Goal: Transaction & Acquisition: Purchase product/service

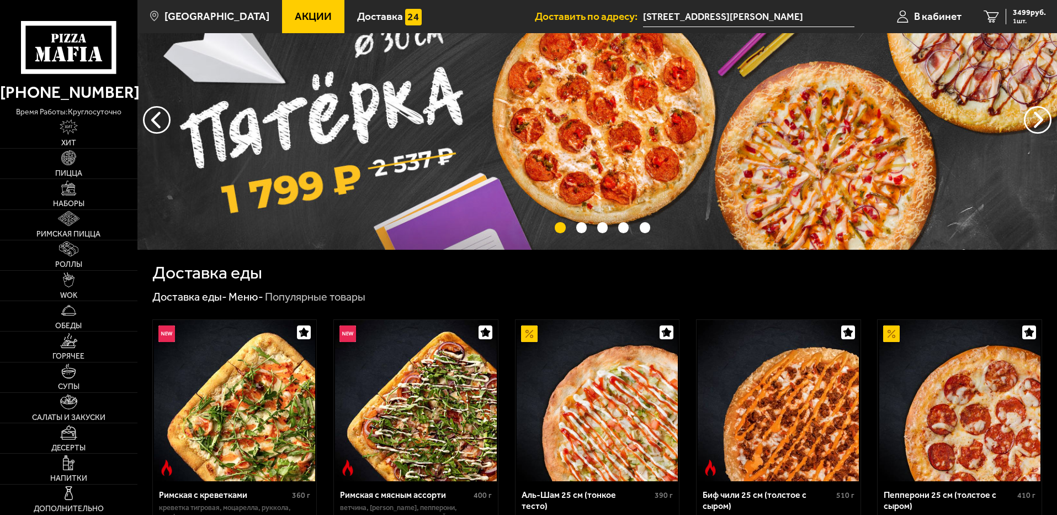
scroll to position [55, 0]
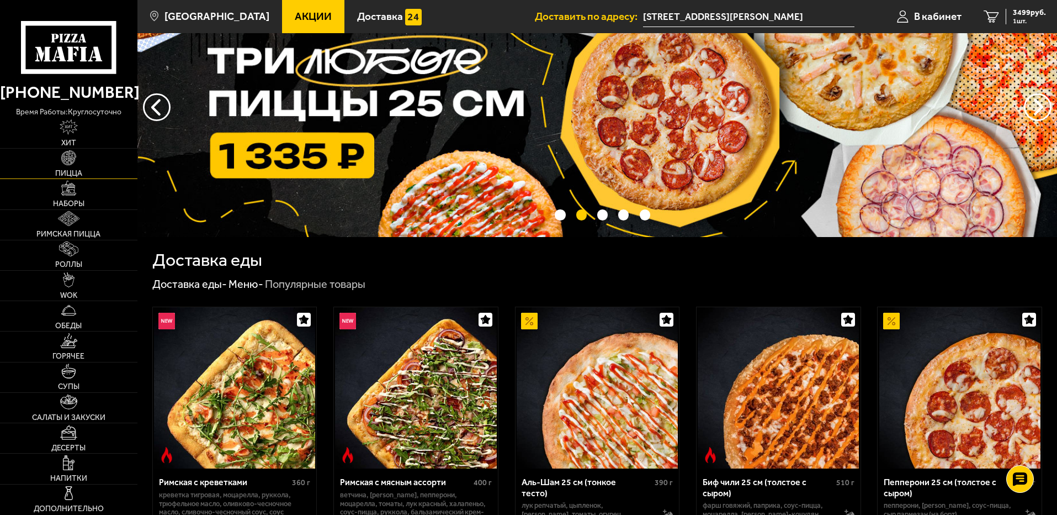
click at [75, 166] on link "Пицца" at bounding box center [68, 164] width 137 height 30
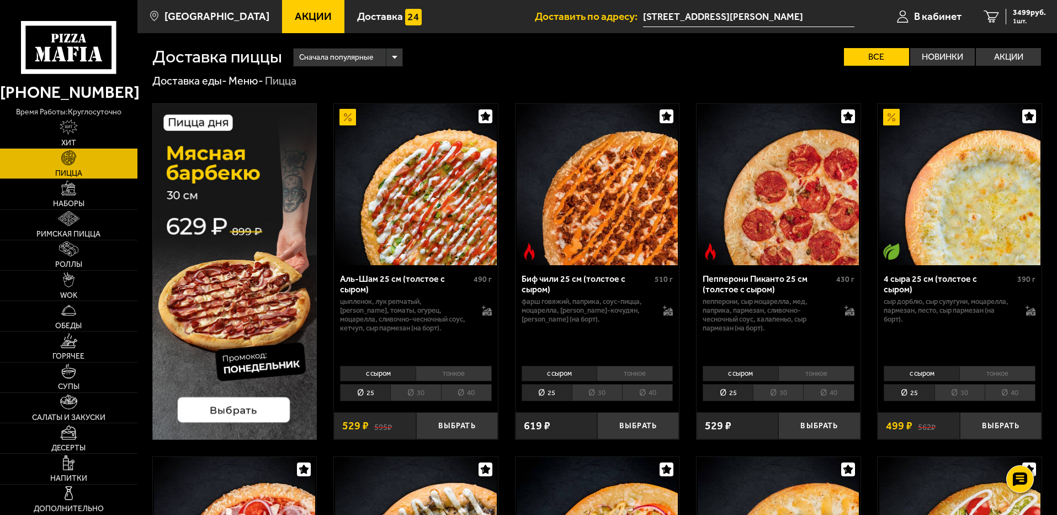
click at [400, 55] on div "Сначала популярные" at bounding box center [348, 58] width 109 height 18
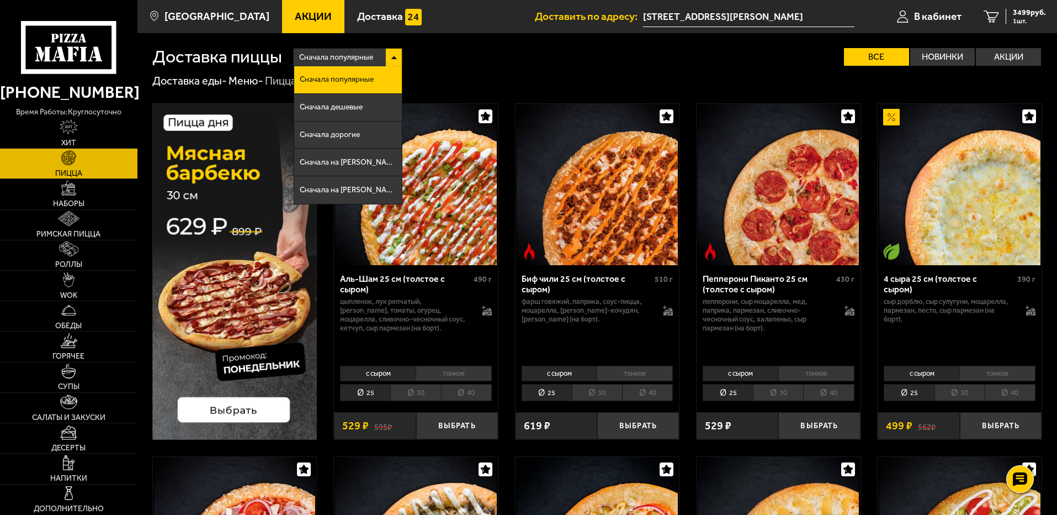
click at [74, 94] on link "[PHONE_NUMBER]" at bounding box center [68, 92] width 137 height 27
click at [72, 200] on span "Наборы" at bounding box center [68, 204] width 31 height 8
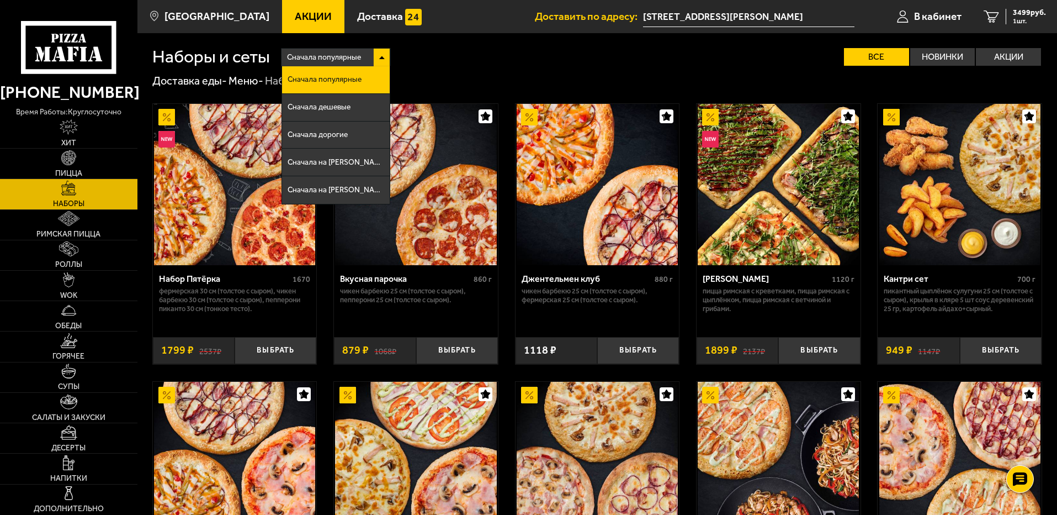
click at [439, 79] on div "Доставка еды - Меню - Наборы" at bounding box center [597, 81] width 890 height 14
click at [445, 64] on div "Сначала популярные Сначала популярные Сначала дешевые Сначала дорогие Сначала н…" at bounding box center [656, 57] width 772 height 18
click at [387, 54] on div "Сначала популярные" at bounding box center [336, 58] width 109 height 18
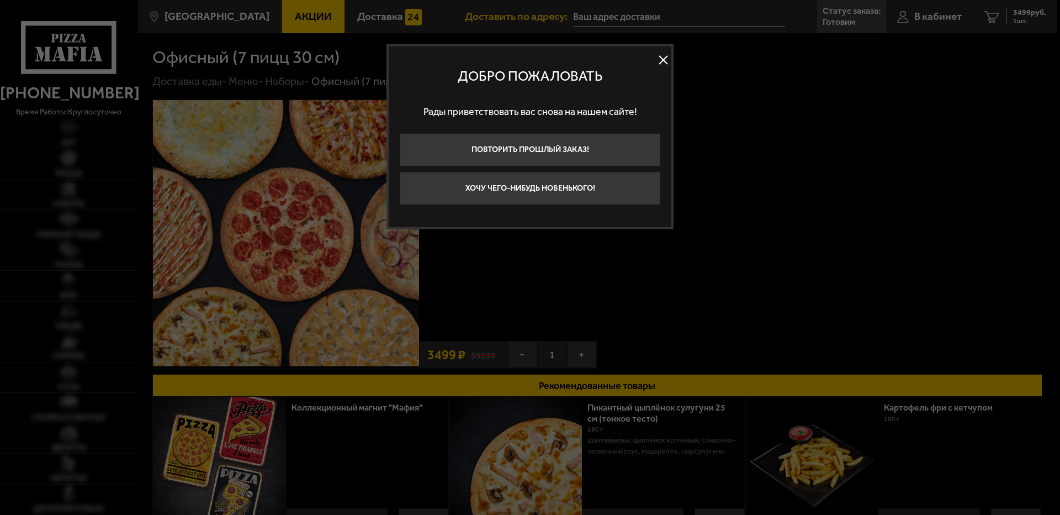
type input "[STREET_ADDRESS][PERSON_NAME]"
click at [660, 63] on button at bounding box center [663, 60] width 17 height 17
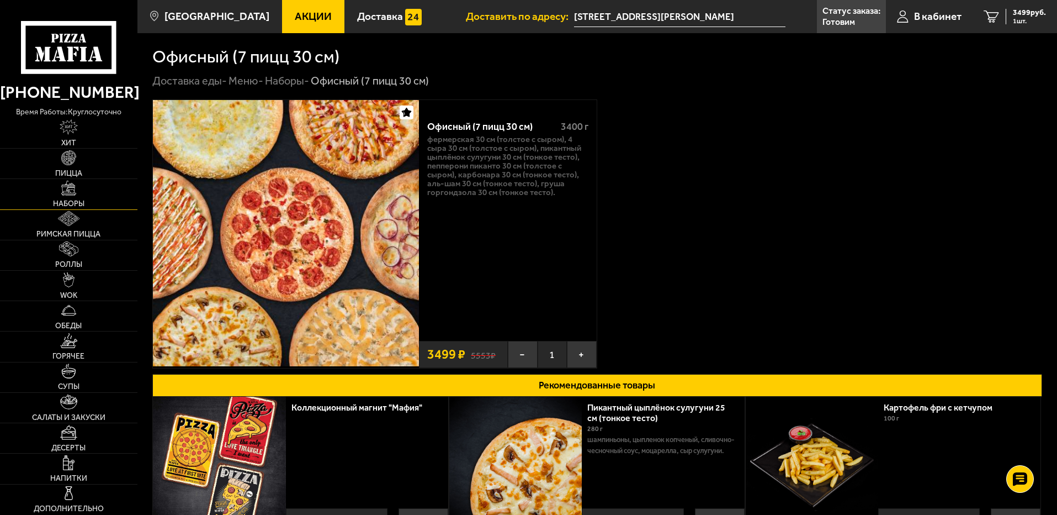
click at [76, 197] on link "Наборы" at bounding box center [68, 194] width 137 height 30
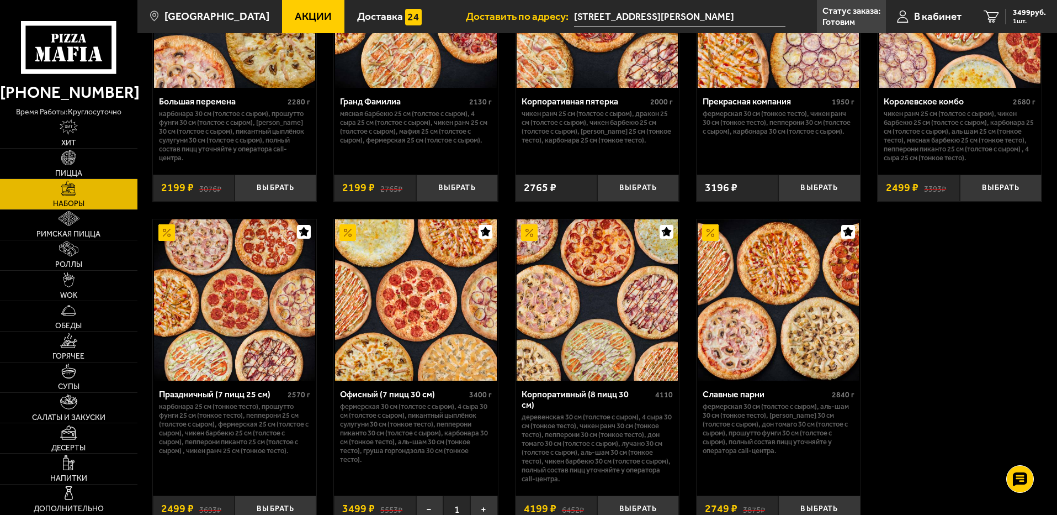
scroll to position [1516, 0]
